Goal: Task Accomplishment & Management: Manage account settings

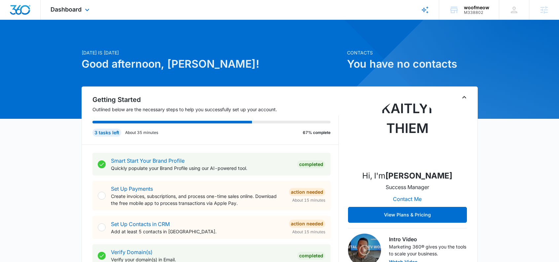
click at [80, 16] on div "Dashboard Apps Reputation Forms CRM Email Social Content Ads Intelligence Files…" at bounding box center [71, 9] width 60 height 19
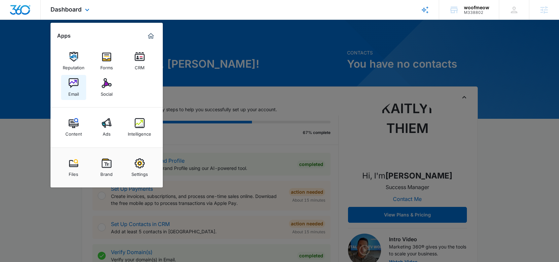
click at [74, 82] on img at bounding box center [74, 83] width 10 height 10
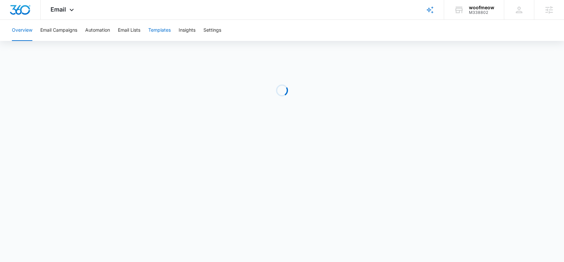
click at [164, 30] on button "Templates" at bounding box center [159, 30] width 22 height 21
click at [99, 33] on button "Automation" at bounding box center [97, 30] width 25 height 21
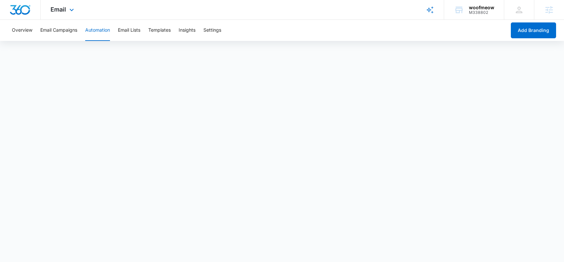
click at [12, 13] on img "Dashboard" at bounding box center [20, 10] width 21 height 10
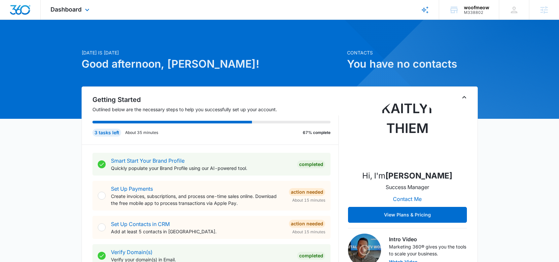
click at [68, 14] on div "Dashboard Apps Reputation Forms CRM Email Social Content Ads Intelligence Files…" at bounding box center [71, 9] width 60 height 19
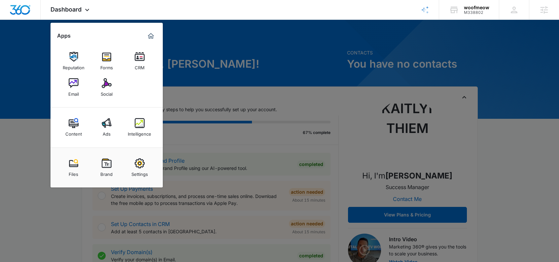
click at [70, 82] on img at bounding box center [74, 83] width 10 height 10
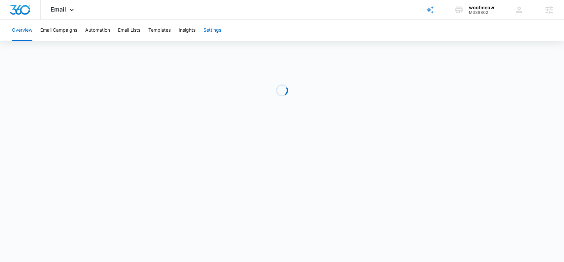
click at [217, 29] on button "Settings" at bounding box center [213, 30] width 18 height 21
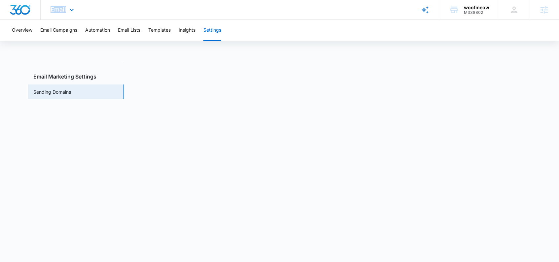
click at [67, 6] on div "Email Apps Reputation Forms CRM Email Social Content Ads Intelligence Files Bra…" at bounding box center [63, 9] width 45 height 19
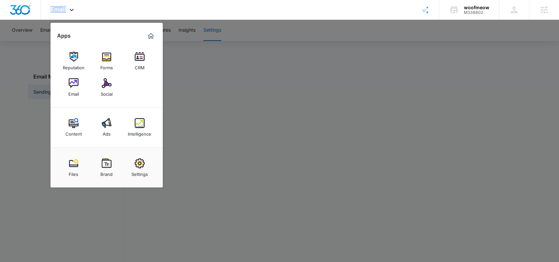
click at [261, 77] on div at bounding box center [279, 131] width 559 height 262
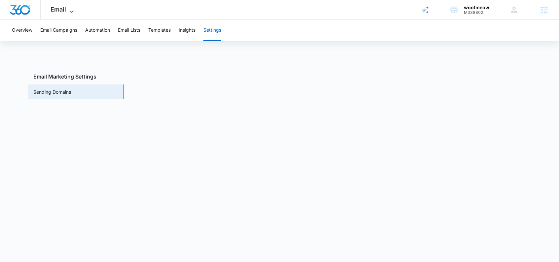
click at [53, 10] on span "Email" at bounding box center [59, 9] width 16 height 7
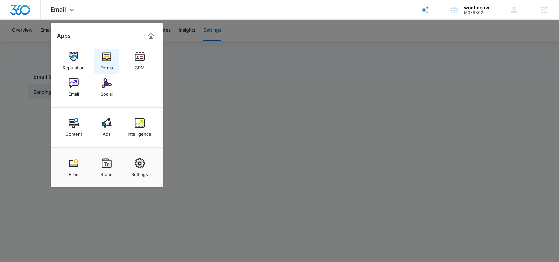
click at [99, 53] on link "Forms" at bounding box center [106, 61] width 25 height 25
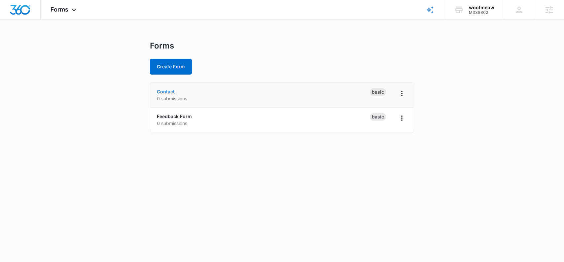
click at [169, 91] on link "Contact" at bounding box center [166, 92] width 18 height 6
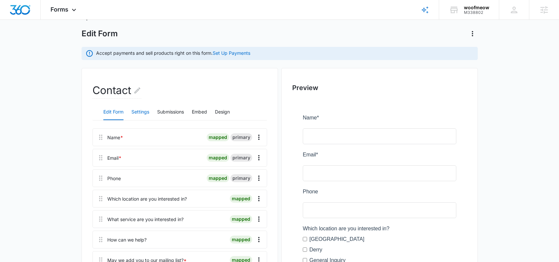
click at [133, 108] on button "Settings" at bounding box center [141, 112] width 18 height 16
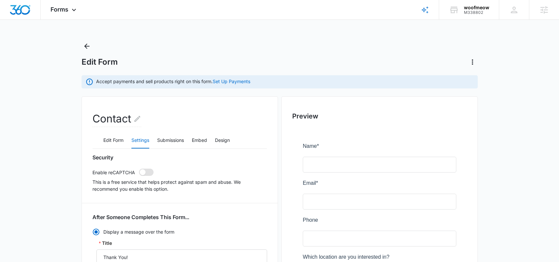
click at [144, 172] on span at bounding box center [143, 173] width 6 height 6
click at [139, 169] on input "checkbox" at bounding box center [139, 169] width 0 height 0
checkbox input "true"
click at [87, 45] on icon "Back" at bounding box center [87, 46] width 8 height 8
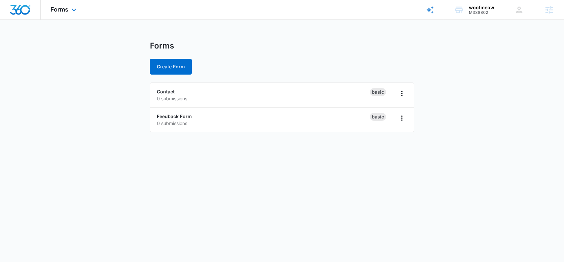
click at [74, 5] on div "Forms Apps Reputation Forms CRM Email Social Content Ads Intelligence Files Bra…" at bounding box center [64, 9] width 47 height 19
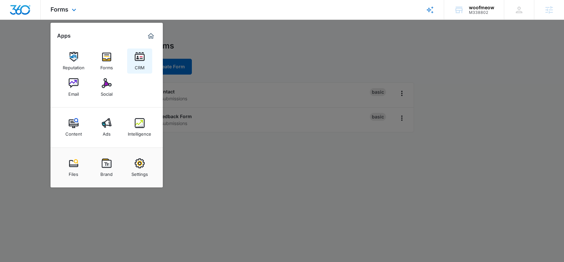
click at [138, 60] on img at bounding box center [140, 57] width 10 height 10
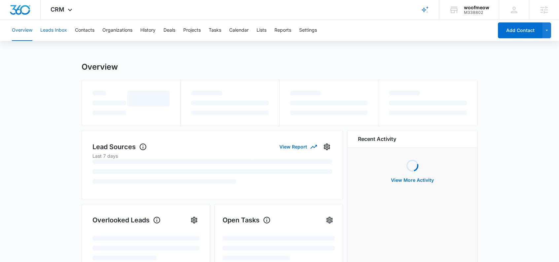
click at [54, 27] on button "Leads Inbox" at bounding box center [53, 30] width 27 height 21
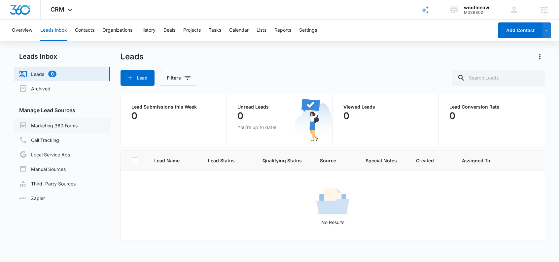
click at [56, 125] on link "Marketing 360 Forms" at bounding box center [48, 126] width 58 height 8
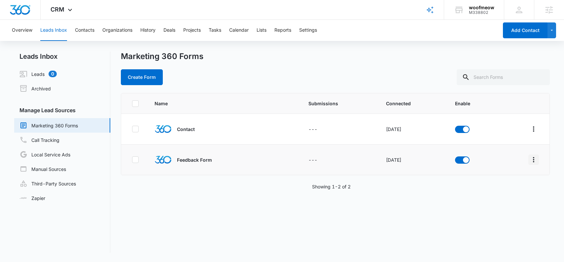
click at [533, 159] on icon "Overflow Menu" at bounding box center [533, 159] width 1 height 5
click at [530, 163] on icon "Overflow Menu" at bounding box center [534, 160] width 8 height 8
click at [500, 199] on div "Field Mapping" at bounding box center [499, 198] width 37 height 5
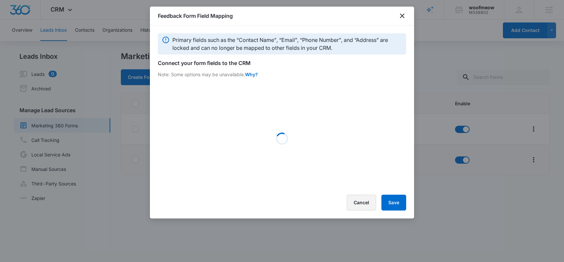
click at [367, 204] on button "Cancel" at bounding box center [361, 203] width 29 height 16
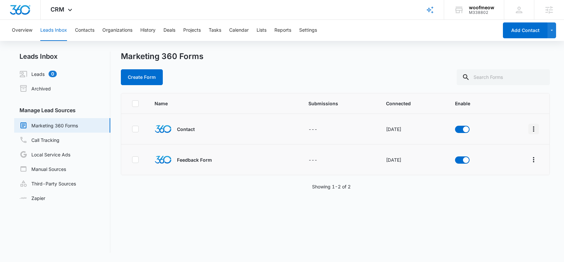
click at [530, 132] on icon "Overflow Menu" at bounding box center [534, 129] width 8 height 8
click at [499, 165] on div "Field Mapping" at bounding box center [499, 167] width 37 height 5
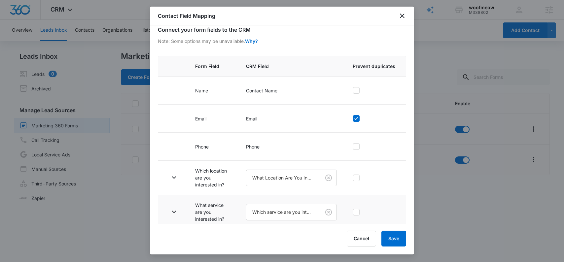
scroll to position [51, 0]
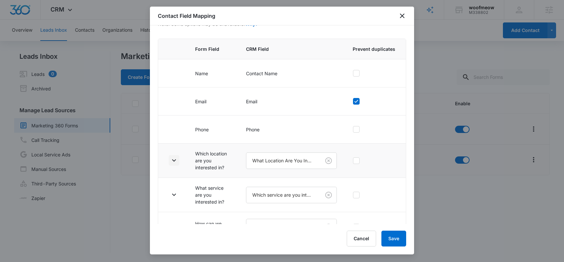
click at [173, 160] on icon "button" at bounding box center [174, 161] width 4 height 2
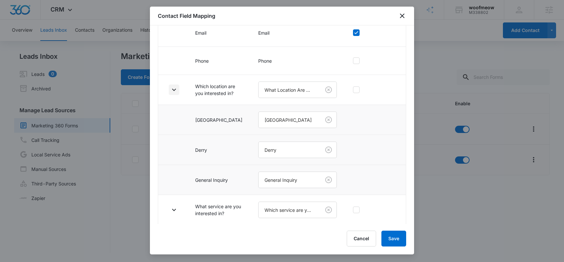
scroll to position [193, 0]
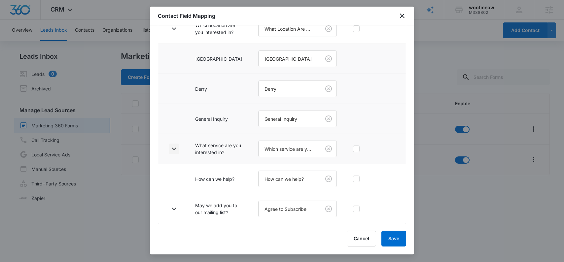
click at [176, 145] on icon "button" at bounding box center [174, 149] width 8 height 8
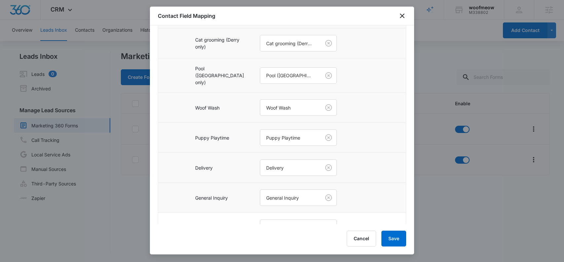
scroll to position [494, 0]
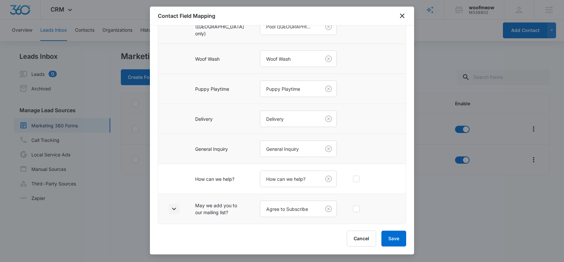
click at [176, 208] on icon "button" at bounding box center [174, 209] width 8 height 8
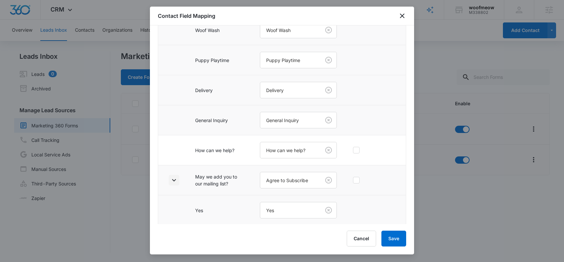
scroll to position [554, 0]
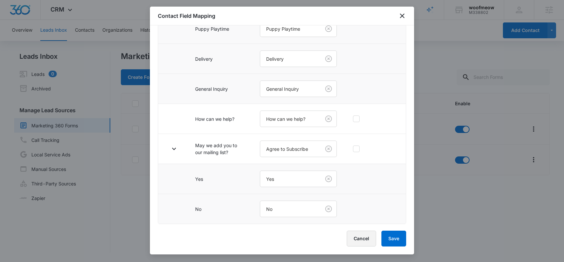
click at [366, 237] on button "Cancel" at bounding box center [361, 239] width 29 height 16
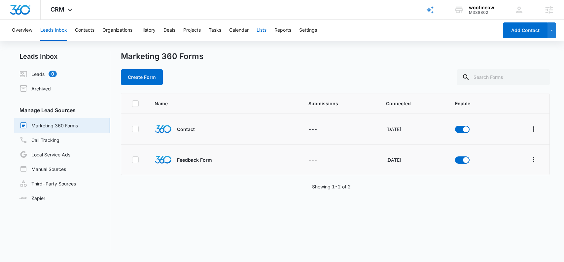
click at [264, 30] on button "Lists" at bounding box center [262, 30] width 10 height 21
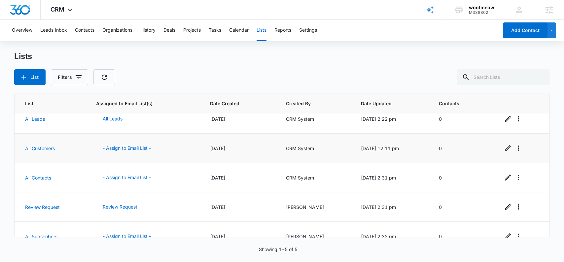
scroll to position [23, 0]
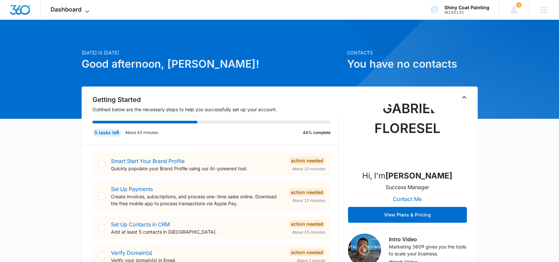
click at [70, 13] on span "Dashboard" at bounding box center [66, 9] width 31 height 7
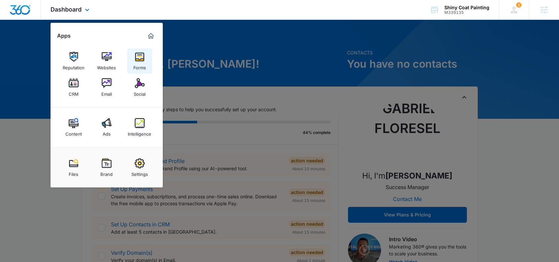
click at [134, 63] on div "Forms" at bounding box center [140, 66] width 13 height 9
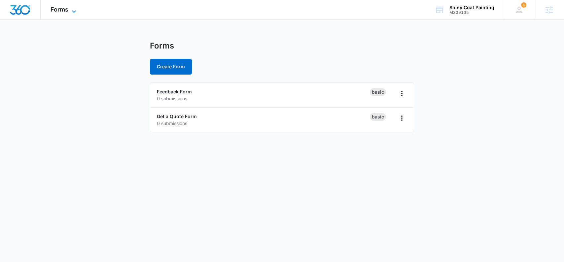
click at [74, 9] on icon at bounding box center [74, 12] width 8 height 8
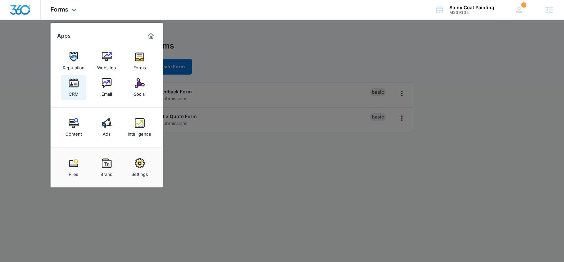
click at [79, 87] on link "CRM" at bounding box center [73, 87] width 25 height 25
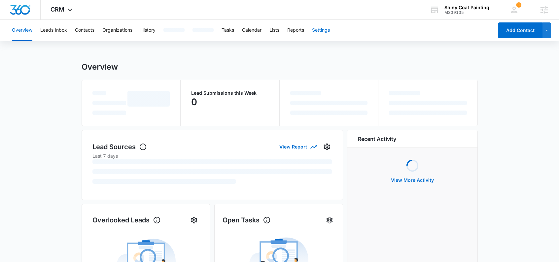
click at [323, 29] on button "Settings" at bounding box center [321, 30] width 18 height 21
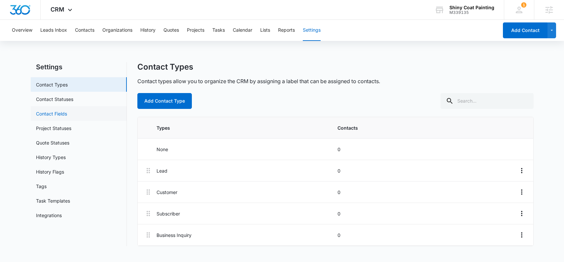
click at [62, 117] on link "Contact Fields" at bounding box center [51, 113] width 31 height 7
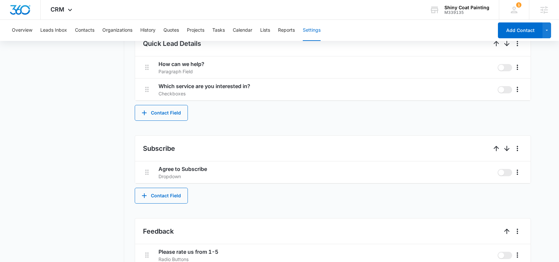
scroll to position [352, 0]
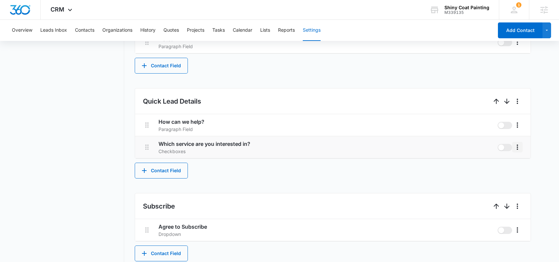
click at [518, 147] on icon "More" at bounding box center [517, 147] width 1 height 5
click at [519, 165] on button "Edit" at bounding box center [532, 166] width 38 height 10
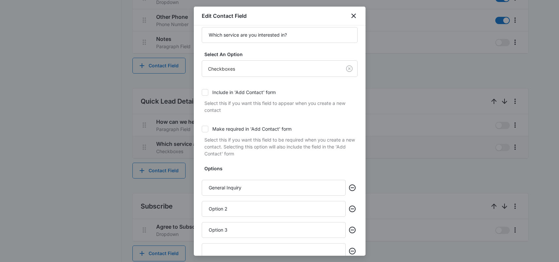
scroll to position [45, 0]
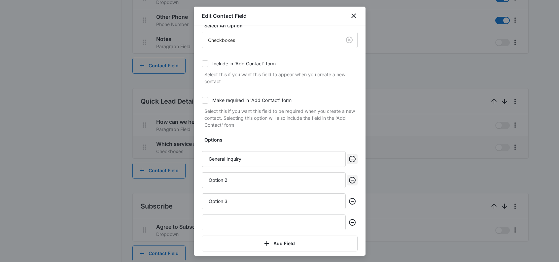
click at [349, 162] on icon "Remove" at bounding box center [353, 159] width 8 height 8
click at [348, 163] on button "Remove" at bounding box center [352, 159] width 11 height 11
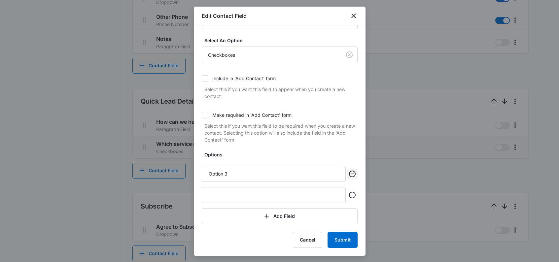
click at [349, 177] on icon "Remove" at bounding box center [352, 174] width 7 height 7
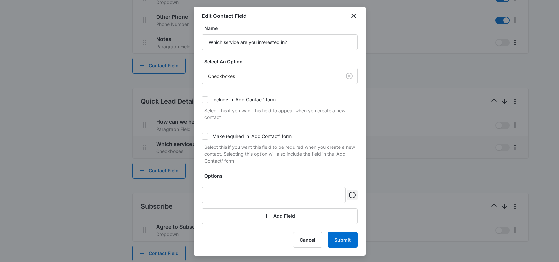
scroll to position [9, 0]
click at [349, 196] on icon "Remove" at bounding box center [353, 195] width 8 height 8
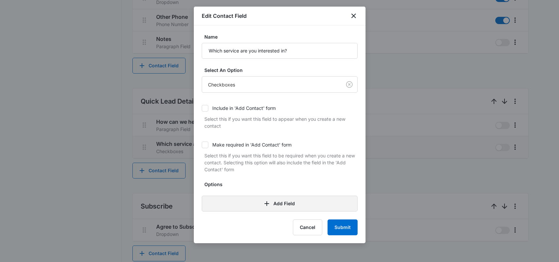
click at [297, 204] on button "Add Field" at bounding box center [280, 204] width 156 height 16
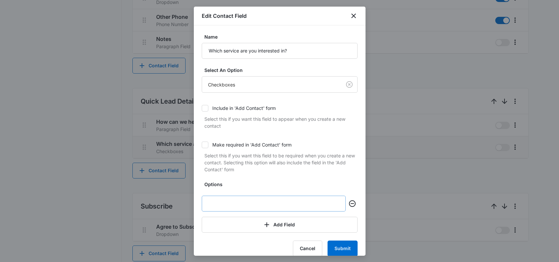
click at [273, 208] on input "text" at bounding box center [274, 204] width 144 height 16
type input "Interior Painting"
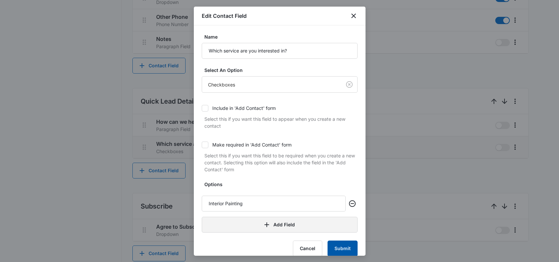
drag, startPoint x: 346, startPoint y: 249, endPoint x: 333, endPoint y: 225, distance: 26.8
click at [346, 248] on button "Submit" at bounding box center [343, 249] width 30 height 16
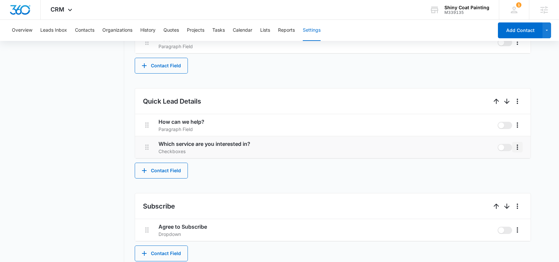
click at [519, 148] on icon "More" at bounding box center [518, 147] width 8 height 8
click at [519, 165] on button "Edit" at bounding box center [532, 166] width 38 height 10
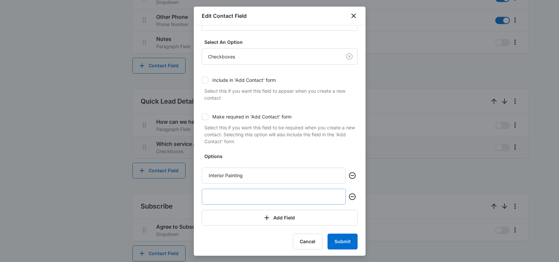
scroll to position [30, 0]
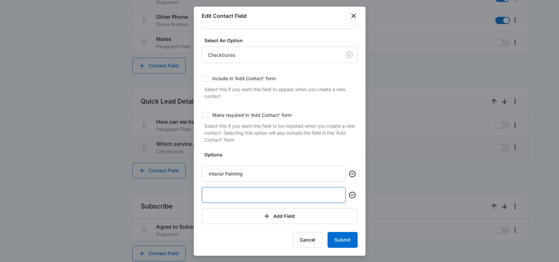
click at [247, 194] on input "text" at bounding box center [274, 195] width 144 height 16
type input "Exterior Painting"
click at [333, 237] on button "Submit" at bounding box center [343, 240] width 30 height 16
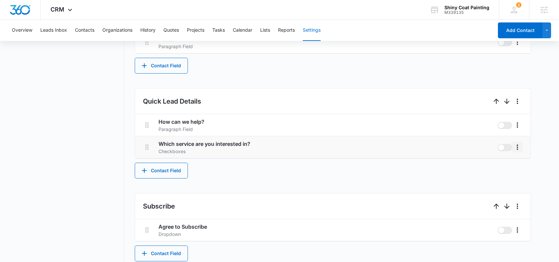
click at [515, 148] on icon "More" at bounding box center [518, 147] width 8 height 8
click at [523, 164] on div "Edit" at bounding box center [528, 166] width 14 height 5
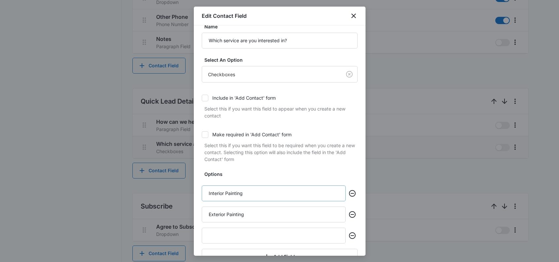
scroll to position [42, 0]
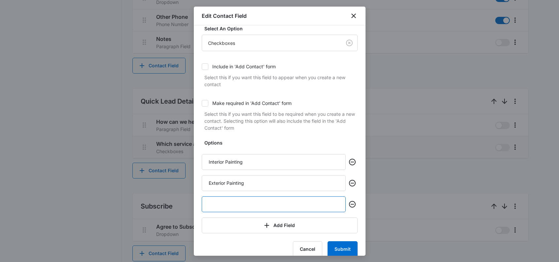
click at [250, 200] on input "text" at bounding box center [274, 205] width 144 height 16
type input "Cabinet Painting"
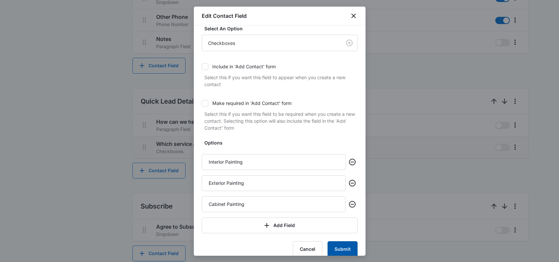
click at [339, 251] on button "Submit" at bounding box center [343, 250] width 30 height 16
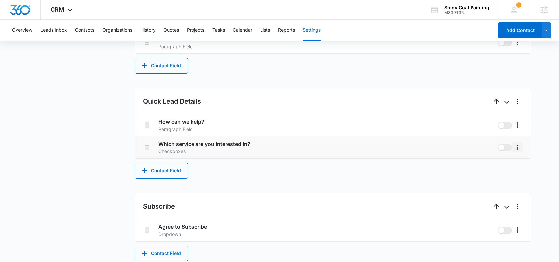
click at [521, 149] on icon "More" at bounding box center [518, 147] width 8 height 8
click at [525, 167] on div "Edit" at bounding box center [528, 166] width 14 height 5
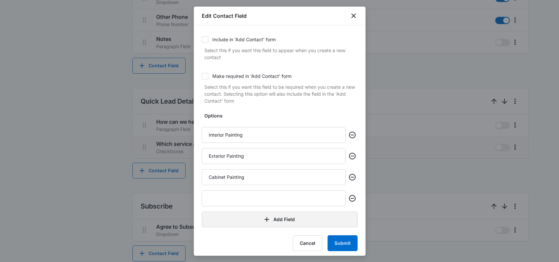
scroll to position [72, 0]
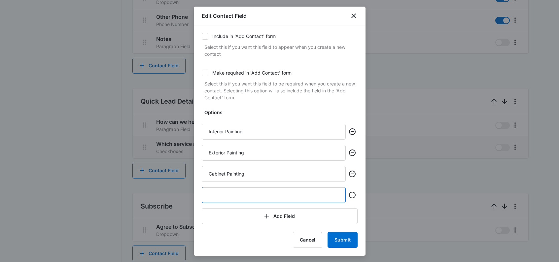
click at [247, 195] on input "text" at bounding box center [274, 195] width 144 height 16
type input "Comercial Painting"
click at [345, 246] on button "Submit" at bounding box center [343, 240] width 30 height 16
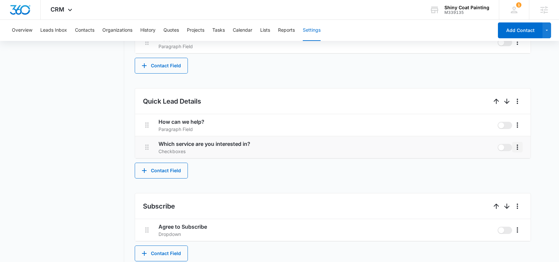
click at [521, 150] on icon "More" at bounding box center [518, 147] width 8 height 8
click at [524, 166] on div "Edit" at bounding box center [528, 166] width 14 height 5
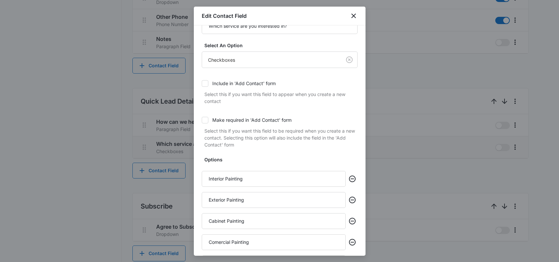
scroll to position [53, 0]
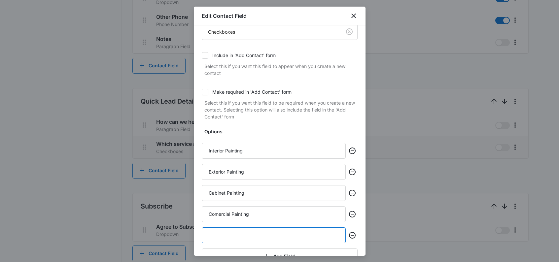
click at [237, 235] on input "text" at bounding box center [274, 236] width 144 height 16
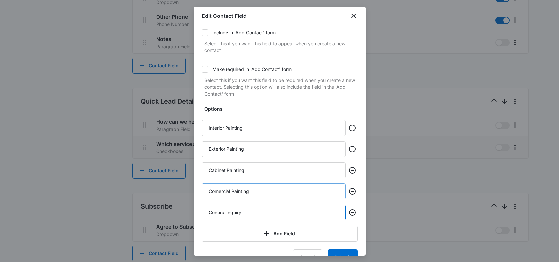
scroll to position [93, 0]
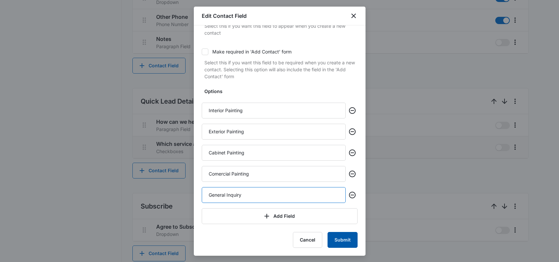
type input "General Inquiry"
click at [336, 239] on button "Submit" at bounding box center [343, 240] width 30 height 16
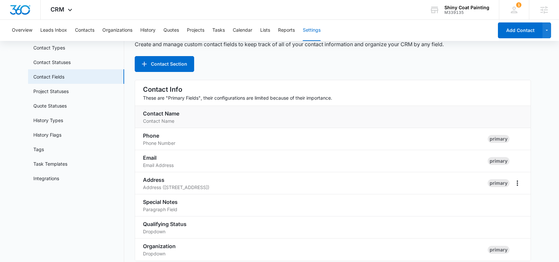
scroll to position [0, 0]
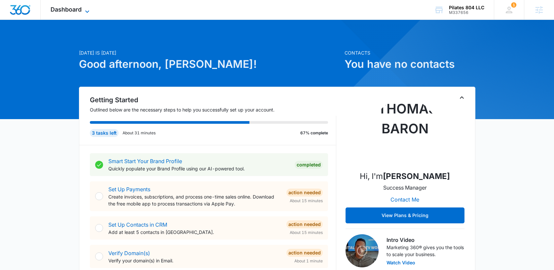
click at [69, 10] on span "Dashboard" at bounding box center [66, 9] width 31 height 7
